Goal: Task Accomplishment & Management: Manage account settings

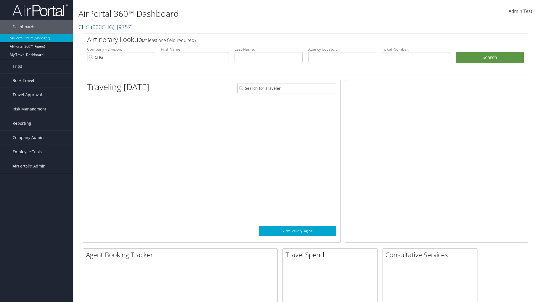
click at [36, 138] on span "Company Admin" at bounding box center [28, 138] width 31 height 14
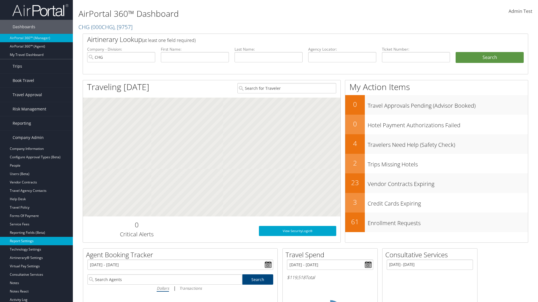
click at [36, 241] on link "Report Settings" at bounding box center [36, 241] width 73 height 8
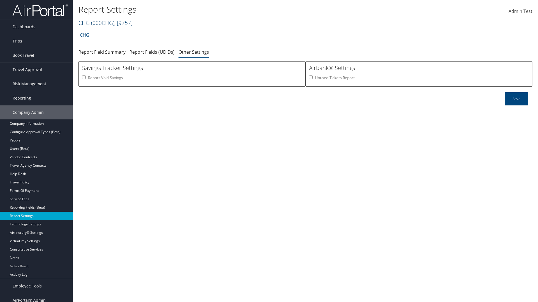
click at [84, 23] on link "CHG ( 000CHG ) , [ 9757 ]" at bounding box center [105, 23] width 54 height 8
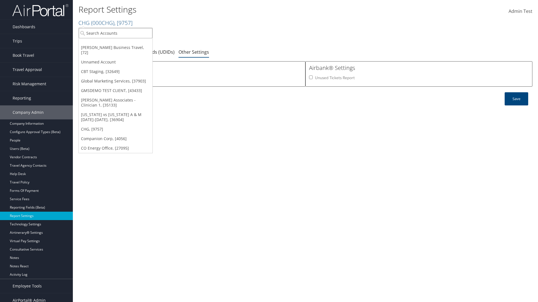
click at [115, 33] on input "search" at bounding box center [116, 33] width 74 height 10
type input "Global Marketing Services"
click at [121, 43] on div "Global Marketing Services (301946), [37903]" at bounding box center [121, 43] width 90 height 5
